Goal: Feedback & Contribution: Contribute content

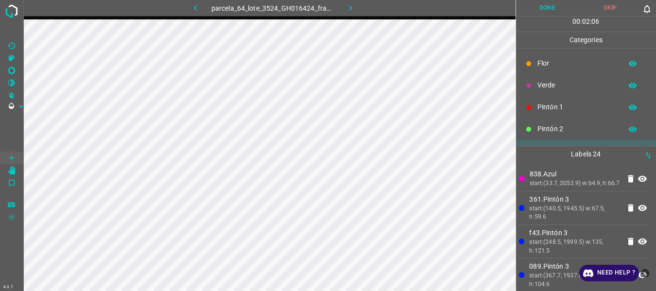
click at [547, 87] on p "Verde" at bounding box center [578, 85] width 80 height 10
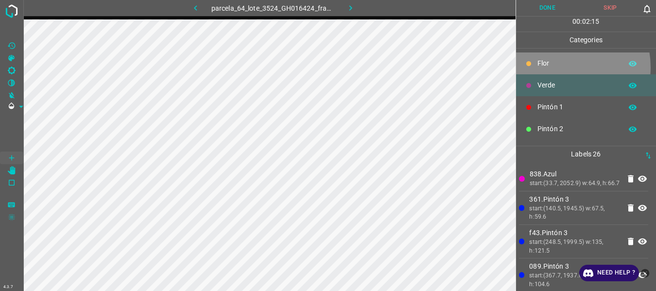
click at [559, 67] on p "Flor" at bounding box center [578, 63] width 80 height 10
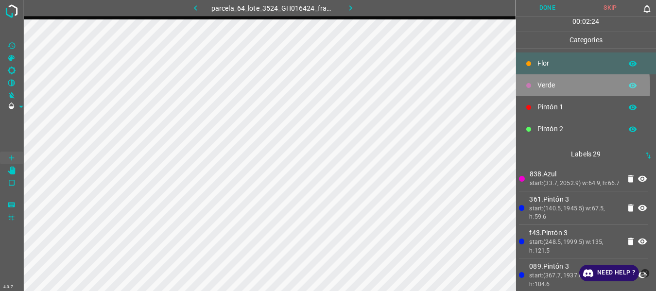
click at [537, 87] on div "Verde" at bounding box center [586, 85] width 141 height 22
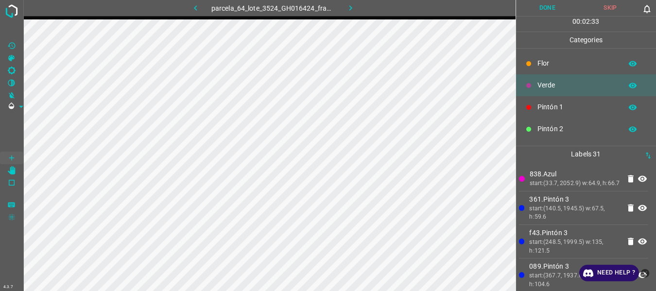
click at [555, 106] on p "Pintón 1" at bounding box center [578, 107] width 80 height 10
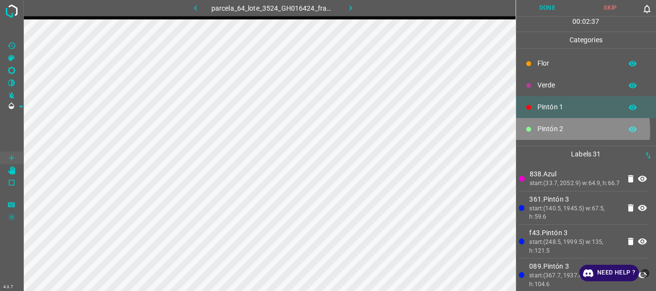
click at [546, 131] on p "Pintón 2" at bounding box center [578, 129] width 80 height 10
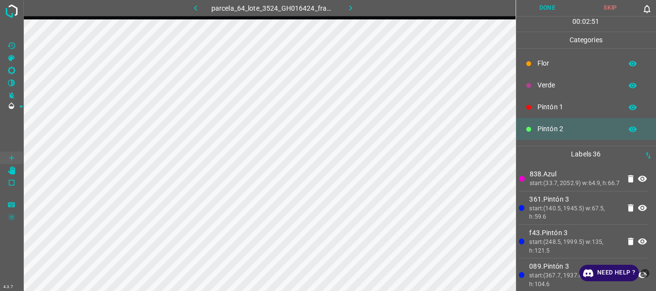
click at [547, 68] on p "Flor" at bounding box center [578, 63] width 80 height 10
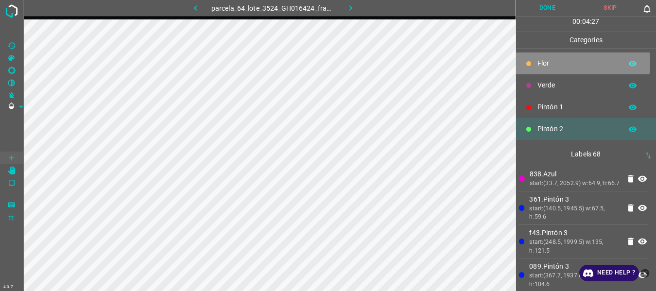
click at [550, 63] on p "Flor" at bounding box center [578, 63] width 80 height 10
click at [547, 67] on p "Flor" at bounding box center [578, 63] width 80 height 10
